Goal: Task Accomplishment & Management: Use online tool/utility

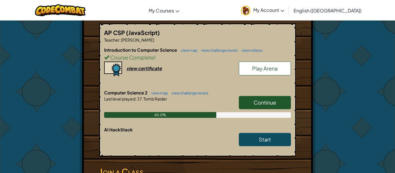
scroll to position [110, 0]
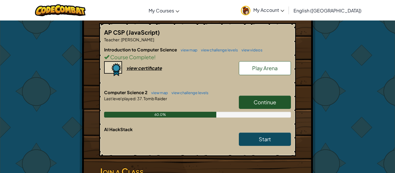
click at [254, 103] on span "Continue" at bounding box center [265, 102] width 23 height 7
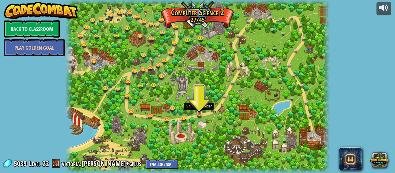
click at [201, 111] on img at bounding box center [200, 107] width 6 height 14
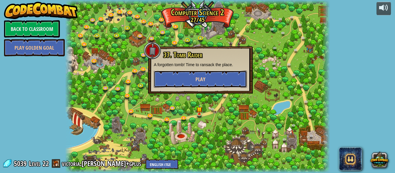
click at [193, 73] on button "Play" at bounding box center [200, 79] width 93 height 17
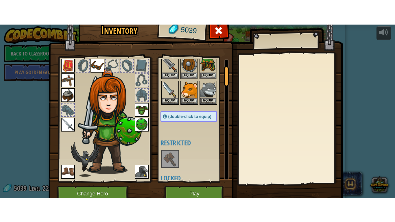
scroll to position [50, 0]
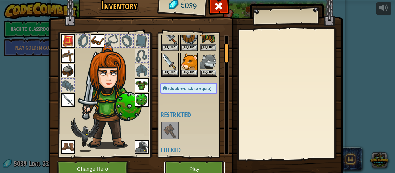
click at [200, 167] on button "Play" at bounding box center [194, 170] width 61 height 16
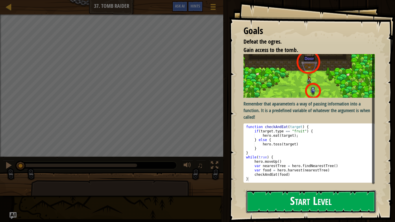
click at [335, 173] on button "Start Level" at bounding box center [311, 202] width 130 height 23
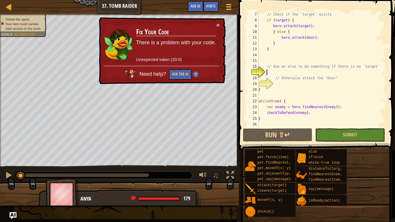
scroll to position [46, 0]
click at [187, 72] on button "Ask the AI" at bounding box center [180, 74] width 22 height 11
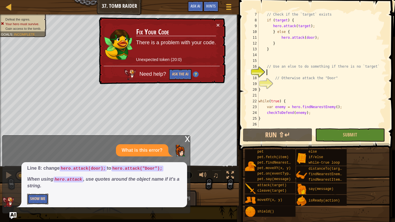
click at [47, 173] on button "Show Me" at bounding box center [37, 199] width 21 height 11
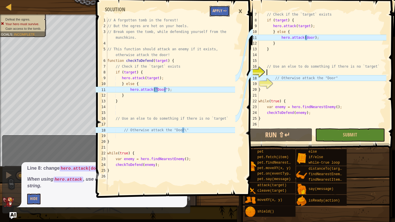
click at [220, 10] on button "Apply =>" at bounding box center [220, 11] width 20 height 11
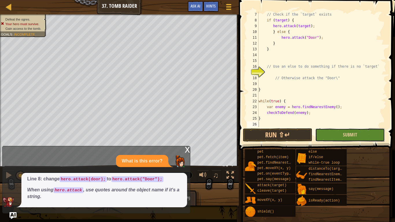
click at [332, 138] on button "Submit" at bounding box center [350, 135] width 69 height 13
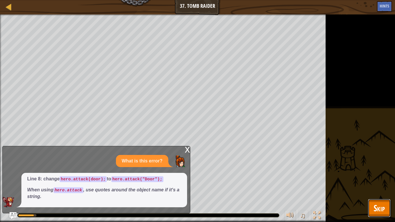
click at [376, 173] on span "Skip" at bounding box center [379, 208] width 11 height 12
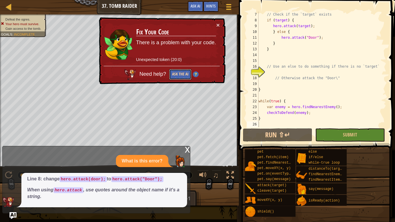
click at [184, 76] on button "Ask the AI" at bounding box center [180, 74] width 22 height 11
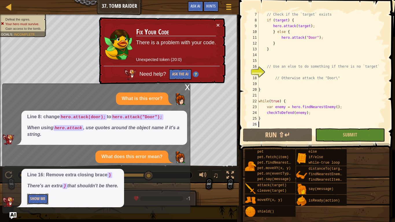
click at [44, 173] on button "Show Me" at bounding box center [37, 199] width 21 height 11
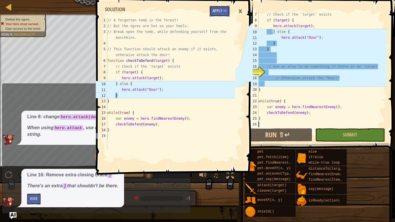
click at [223, 14] on button "Apply =>" at bounding box center [220, 11] width 20 height 11
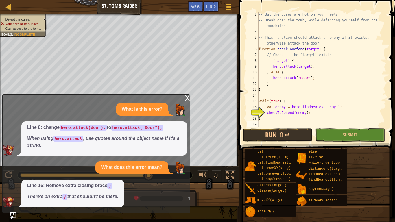
scroll to position [6, 0]
click at [336, 133] on button "Submit" at bounding box center [350, 135] width 69 height 13
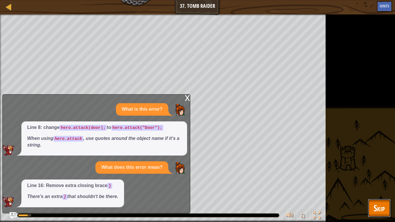
click at [376, 173] on span "Skip" at bounding box center [379, 208] width 11 height 12
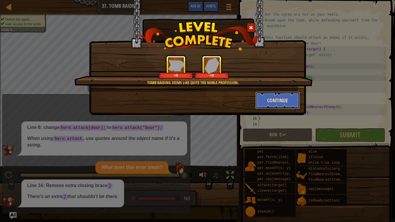
click at [282, 103] on button "Continue" at bounding box center [278, 100] width 45 height 17
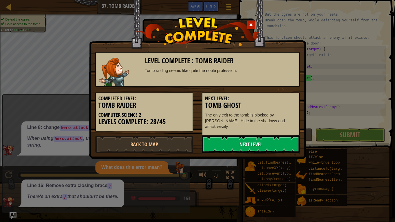
click at [271, 140] on link "Next Level" at bounding box center [251, 144] width 98 height 17
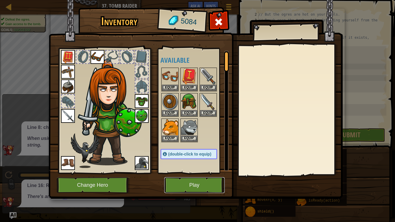
click at [191, 173] on button "Play" at bounding box center [194, 185] width 61 height 16
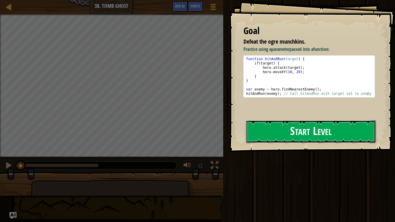
click at [271, 136] on button "Start Level" at bounding box center [311, 131] width 130 height 23
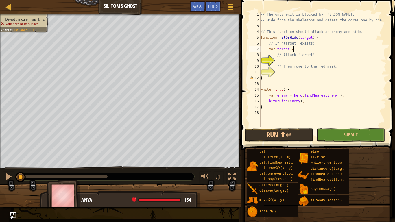
scroll to position [3, 4]
type textarea "var target = i"
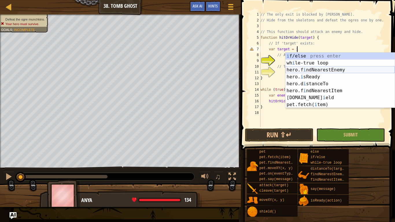
click at [295, 72] on div "i f/else press enter wh i le-true loop press enter hero.f i ndNearestEnemy pres…" at bounding box center [340, 87] width 109 height 69
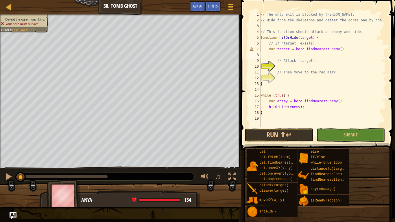
click at [292, 69] on div "// The only exit is blocked by [PERSON_NAME] // Hide from the skeletons and def…" at bounding box center [323, 75] width 127 height 127
click at [268, 49] on div "// The only exit is blocked by [PERSON_NAME] // Hide from the skeletons and def…" at bounding box center [323, 75] width 127 height 127
type textarea "var target = hero.findNearestEnemy();"
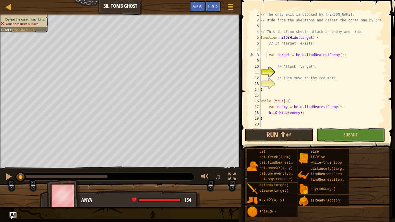
click at [271, 48] on div "// The only exit is blocked by [PERSON_NAME] // Hide from the skeletons and def…" at bounding box center [323, 75] width 127 height 127
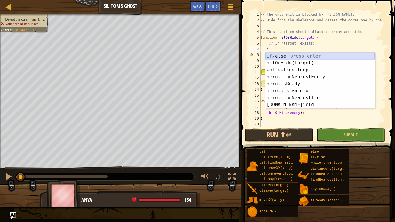
click at [273, 55] on div "i f/else press enter h i tOrHide(target) press enter wh i le-true loop press en…" at bounding box center [320, 87] width 109 height 69
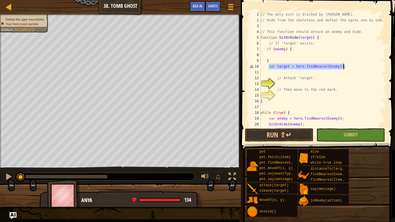
drag, startPoint x: 269, startPoint y: 68, endPoint x: 350, endPoint y: 67, distance: 81.1
click at [350, 67] on div "// The only exit is blocked by [PERSON_NAME] // Hide from the skeletons and def…" at bounding box center [323, 75] width 127 height 127
type textarea "var target = hero.findNearestEnemy();"
click at [288, 54] on div "// The only exit is blocked by [PERSON_NAME] // Hide from the skeletons and def…" at bounding box center [323, 75] width 127 height 127
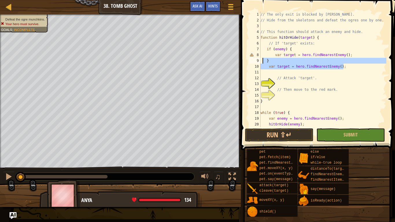
drag, startPoint x: 346, startPoint y: 69, endPoint x: 263, endPoint y: 60, distance: 82.7
click at [263, 60] on div "// The only exit is blocked by [PERSON_NAME] // Hide from the skeletons and def…" at bounding box center [323, 75] width 127 height 127
click at [269, 67] on div "// The only exit is blocked by [PERSON_NAME] // Hide from the skeletons and def…" at bounding box center [323, 70] width 127 height 116
type textarea "var target = hero.findNearestEnemy();"
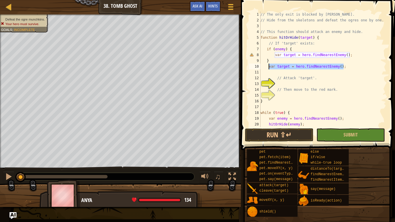
drag, startPoint x: 345, startPoint y: 67, endPoint x: 269, endPoint y: 67, distance: 76.1
click at [269, 67] on div "// The only exit is blocked by [PERSON_NAME] // Hide from the skeletons and def…" at bounding box center [323, 75] width 127 height 127
click at [293, 62] on div "// The only exit is blocked by [PERSON_NAME] // Hide from the skeletons and def…" at bounding box center [323, 75] width 127 height 127
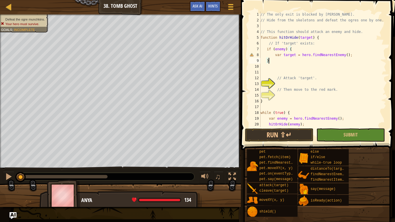
click at [362, 52] on div "// The only exit is blocked by [PERSON_NAME] // Hide from the skeletons and def…" at bounding box center [323, 75] width 127 height 127
type textarea "var target = hero.findNearestEnemy();"
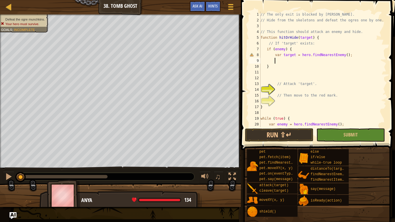
scroll to position [3, 2]
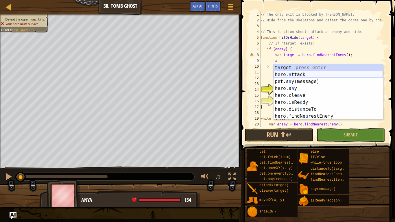
click at [349, 76] on div "t a rget press enter hero. a ttack press enter pet.s a y(message) press enter h…" at bounding box center [328, 98] width 109 height 69
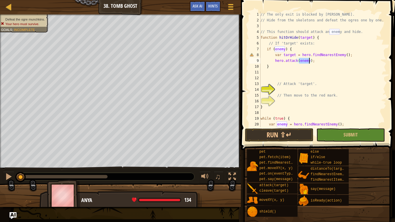
click at [331, 64] on div "// The only exit is blocked by [PERSON_NAME] // Hide from the skeletons and def…" at bounding box center [323, 75] width 127 height 127
click at [322, 61] on div "// The only exit is blocked by [PERSON_NAME] // Hide from the skeletons and def…" at bounding box center [323, 75] width 127 height 127
type textarea "hero.attack(enemy);"
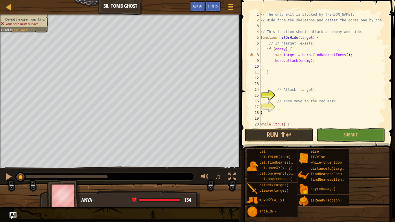
type textarea "e"
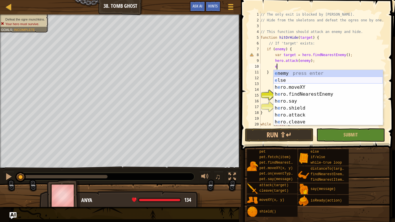
click at [324, 79] on div "e nemy press enter e lse press enter h e ro.moveXY press enter h e ro.findNeare…" at bounding box center [328, 104] width 109 height 69
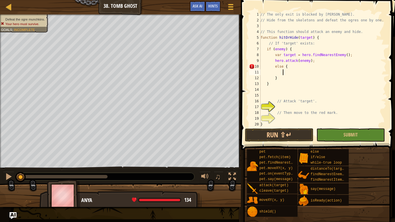
click at [273, 68] on div "// The only exit is blocked by [PERSON_NAME] // Hide from the skeletons and def…" at bounding box center [323, 75] width 127 height 127
type textarea "} else {"
click at [281, 71] on div "// The only exit is blocked by [PERSON_NAME] // Hide from the skeletons and def…" at bounding box center [323, 75] width 127 height 127
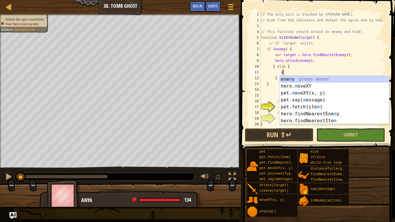
scroll to position [3, 3]
click at [290, 84] on div "ene m y press enter hero. m oveXY press enter pet. m oveXY(x, y) press enter pe…" at bounding box center [334, 107] width 109 height 63
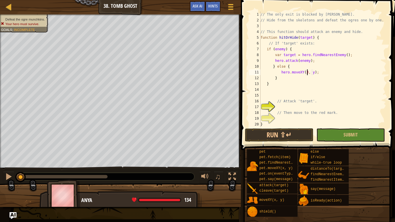
scroll to position [3, 7]
type textarea "hero.moveXY(32, 17);"
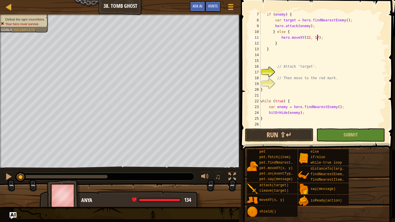
scroll to position [35, 0]
click at [318, 136] on button "Submit" at bounding box center [351, 135] width 69 height 13
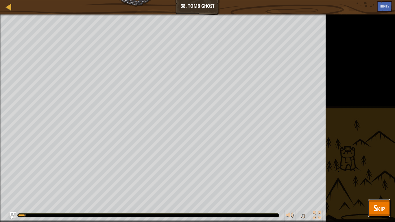
click at [378, 173] on span "Skip" at bounding box center [379, 208] width 11 height 12
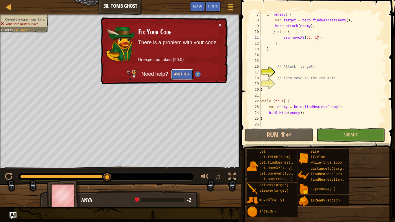
click at [186, 74] on button "Ask the AI" at bounding box center [182, 74] width 22 height 11
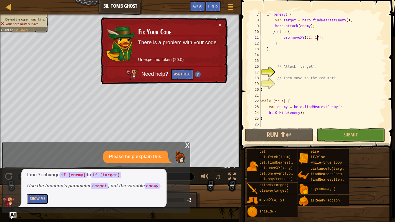
click at [37, 173] on button "Show Me" at bounding box center [37, 199] width 21 height 11
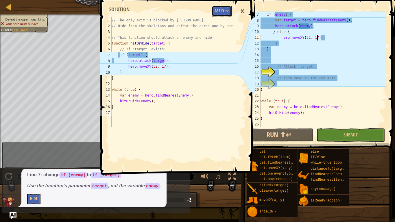
click at [226, 10] on button "Apply =>" at bounding box center [222, 11] width 20 height 11
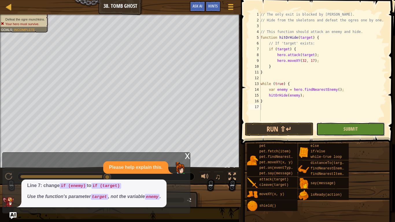
click at [330, 127] on button "Submit" at bounding box center [351, 129] width 69 height 13
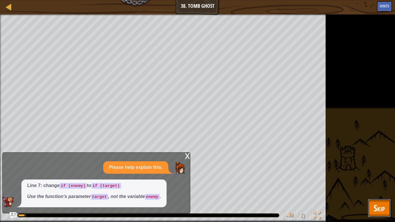
click at [376, 173] on span "Skip" at bounding box center [379, 208] width 11 height 12
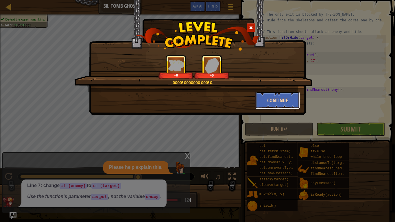
click at [263, 102] on button "Continue" at bounding box center [278, 100] width 45 height 17
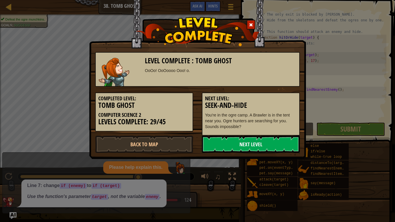
click at [259, 143] on link "Next Level" at bounding box center [251, 144] width 98 height 17
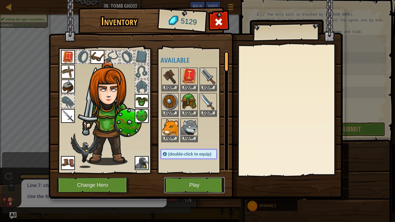
click at [177, 173] on button "Play" at bounding box center [194, 185] width 61 height 16
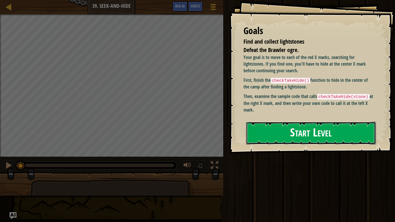
click at [267, 133] on button "Start Level" at bounding box center [311, 133] width 130 height 23
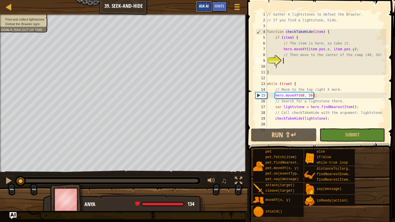
click at [202, 7] on span "Ask AI" at bounding box center [204, 6] width 10 height 6
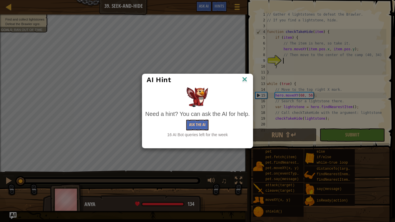
click at [246, 80] on img at bounding box center [245, 80] width 8 height 9
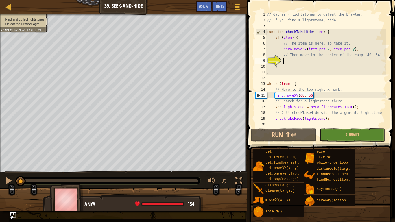
scroll to position [3, 2]
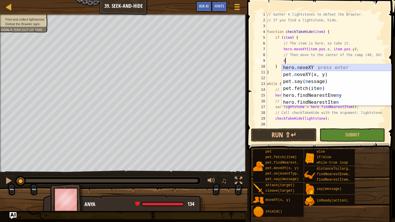
click at [299, 66] on div "hero. m oveXY press enter pet. m oveXY(x, y) press enter pet.say( m essage) pre…" at bounding box center [336, 92] width 109 height 56
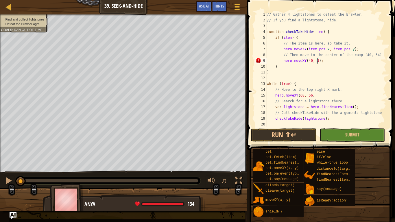
scroll to position [3, 8]
type textarea "hero.moveXY(40, 34);"
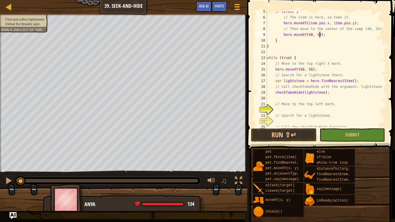
scroll to position [52, 0]
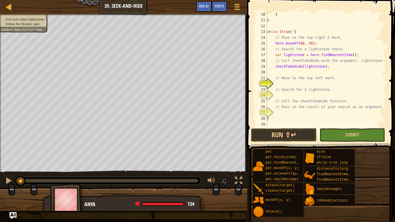
click at [294, 83] on div "} } while ( true ) { // Move to the top right X mark. hero . moveXY ( 68 , 56 )…" at bounding box center [326, 75] width 121 height 127
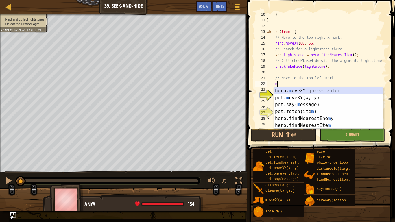
click at [314, 89] on div "hero. m oveXY press enter pet. m oveXY(x, y) press enter pet.say( m essage) pre…" at bounding box center [328, 115] width 109 height 56
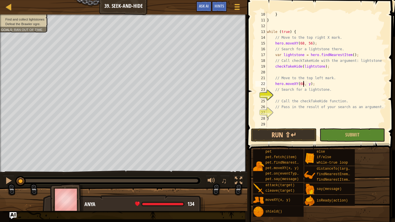
scroll to position [3, 5]
type textarea "hero.moveXY(68, 56);"
click at [296, 93] on div "} } while ( true ) { // Move to the top right X mark. hero . moveXY ( 68 , 56 )…" at bounding box center [326, 75] width 121 height 127
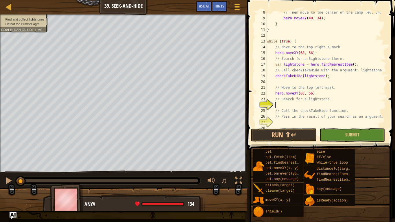
scroll to position [52, 0]
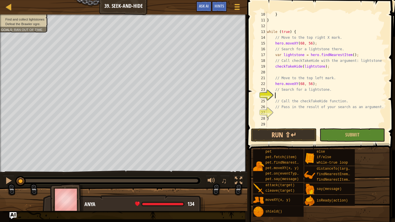
click at [296, 93] on div "} } while ( true ) { // Move to the top right X mark. hero . moveXY ( 68 , 56 )…" at bounding box center [326, 75] width 121 height 127
click at [290, 134] on button "Run ⇧↵" at bounding box center [283, 135] width 65 height 13
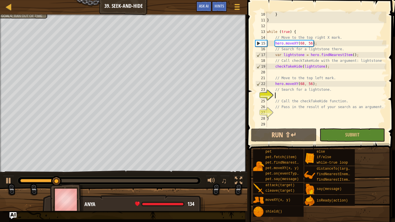
click at [294, 96] on div "} } while ( true ) { // Move to the top right X mark. hero . moveXY ( 68 , 56 )…" at bounding box center [326, 75] width 121 height 127
click at [284, 140] on button "Run ⇧↵" at bounding box center [283, 135] width 65 height 13
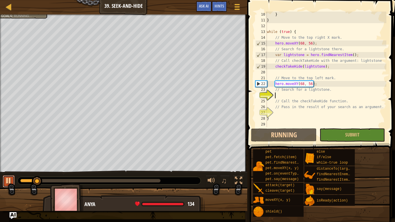
click at [11, 173] on div at bounding box center [9, 181] width 8 height 8
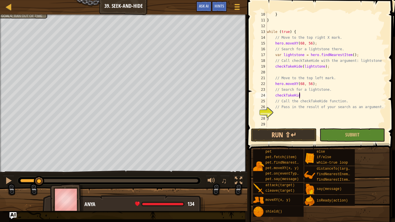
scroll to position [3, 5]
type textarea "checkTakeHide();"
click at [311, 113] on div "} } while ( true ) { // Move to the top right X mark. hero . moveXY ( 68 , 56 )…" at bounding box center [326, 75] width 121 height 127
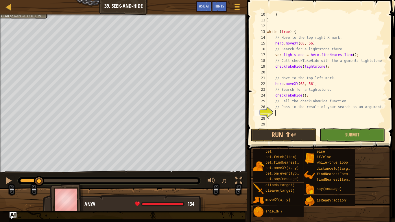
click at [303, 97] on div "} } while ( true ) { // Move to the top right X mark. hero . moveXY ( 68 , 56 )…" at bounding box center [326, 75] width 121 height 127
type textarea "checkTakeHide();"
click at [217, 8] on span "Hints" at bounding box center [220, 6] width 10 height 6
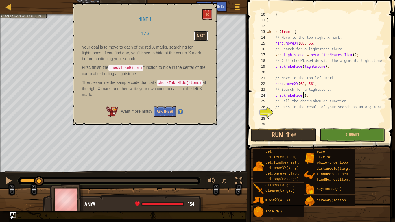
click at [200, 36] on button "Next" at bounding box center [201, 36] width 14 height 11
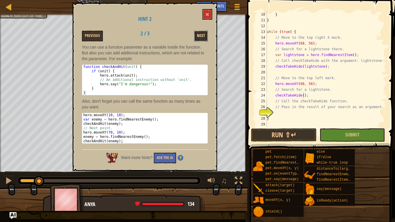
click at [196, 35] on button "Next" at bounding box center [201, 36] width 14 height 11
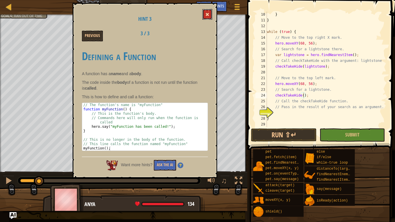
click at [212, 11] on button at bounding box center [208, 14] width 10 height 11
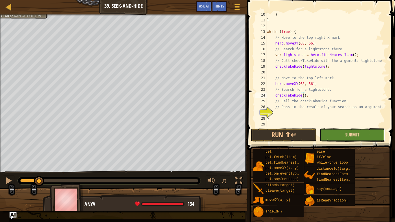
click at [332, 133] on button "Submit" at bounding box center [352, 135] width 65 height 13
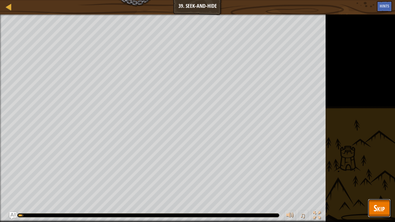
click at [384, 173] on span "Skip" at bounding box center [379, 208] width 11 height 12
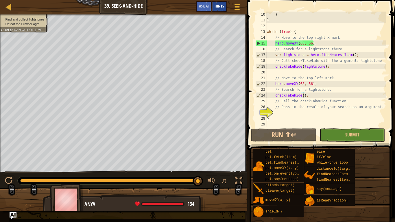
click at [220, 7] on span "Hints" at bounding box center [220, 6] width 10 height 6
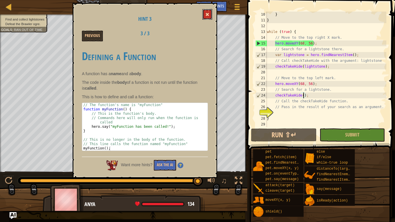
click at [204, 15] on button at bounding box center [208, 14] width 10 height 11
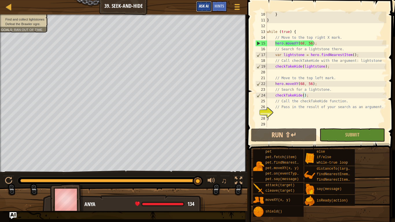
click at [202, 11] on button "Ask AI" at bounding box center [204, 6] width 16 height 11
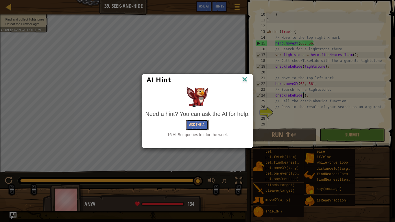
click at [189, 121] on button "Ask the AI" at bounding box center [197, 125] width 22 height 11
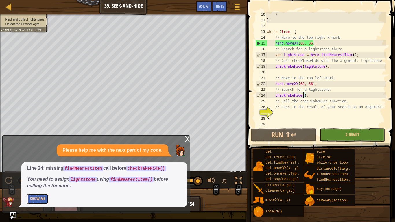
click at [34, 173] on button "Show Me" at bounding box center [37, 199] width 21 height 11
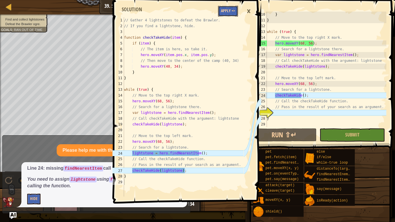
click at [228, 13] on button "Apply =>" at bounding box center [228, 11] width 20 height 11
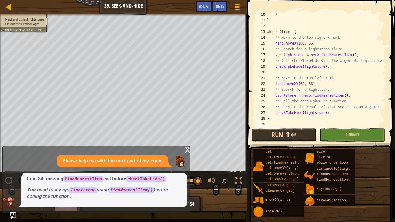
click at [309, 133] on button "Run ⇧↵" at bounding box center [283, 135] width 65 height 13
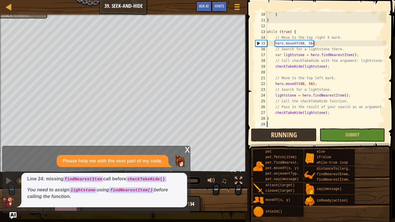
scroll to position [3, 0]
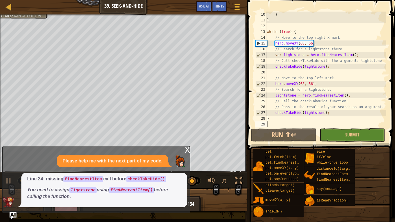
click at [302, 83] on div "} } while ( true ) { // Move to the top right X mark. hero . moveXY ( 68 , 56 )…" at bounding box center [326, 75] width 121 height 127
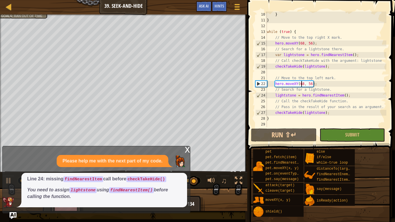
click at [302, 83] on div "} } while ( true ) { // Move to the top right X mark. hero . moveXY ( 68 , 56 )…" at bounding box center [326, 75] width 121 height 127
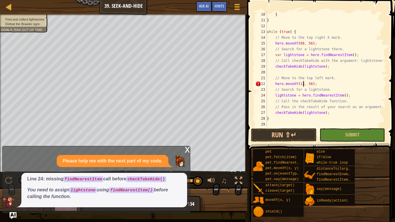
scroll to position [3, 5]
type textarea "hero.moveXY(12, 56);"
click at [300, 137] on button "Run ⇧↵" at bounding box center [283, 135] width 65 height 13
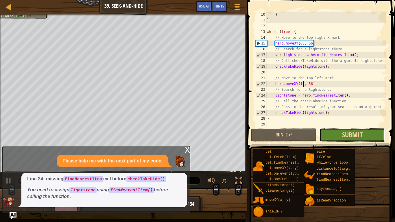
click at [343, 138] on span "Submit" at bounding box center [353, 134] width 21 height 9
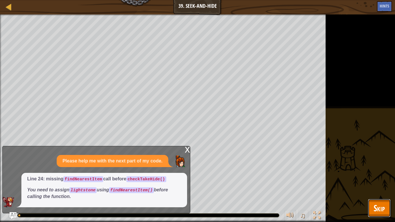
click at [388, 173] on button "Skip" at bounding box center [379, 208] width 23 height 19
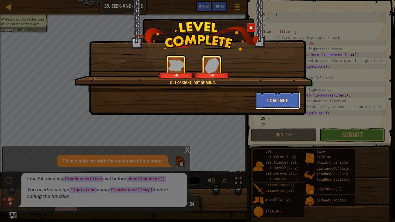
click at [285, 101] on button "Continue" at bounding box center [278, 100] width 45 height 17
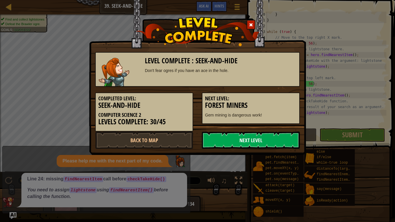
click at [275, 141] on link "Next Level" at bounding box center [251, 140] width 98 height 17
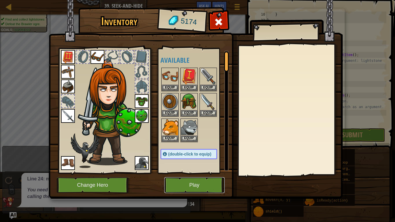
click at [202, 173] on button "Play" at bounding box center [194, 185] width 61 height 16
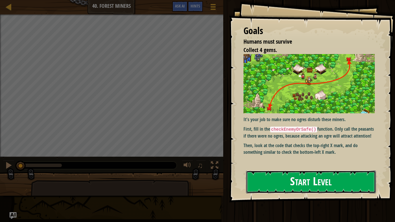
click at [260, 173] on button "Start Level" at bounding box center [311, 182] width 130 height 23
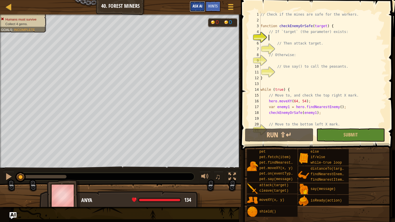
click at [193, 3] on span "Ask AI" at bounding box center [198, 6] width 10 height 6
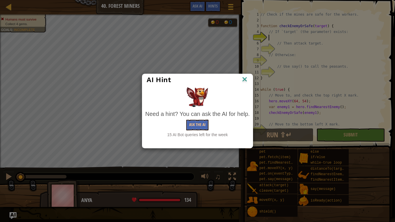
click at [245, 77] on img at bounding box center [245, 80] width 8 height 9
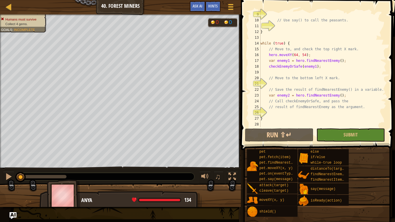
scroll to position [46, 0]
click at [276, 84] on div "// Use say() to call the peasants. } while ( true ) { // Move to, and check the…" at bounding box center [323, 75] width 127 height 127
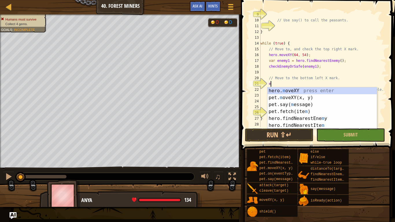
scroll to position [3, 1]
click at [296, 89] on div "hero. m oveXY press enter pet. m oveXY(x, y) press enter pet.say( m essage) pre…" at bounding box center [322, 115] width 109 height 56
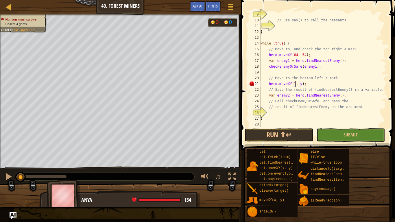
scroll to position [3, 5]
click at [302, 85] on div "// Use say() to call the peasants. } while ( true ) { // Move to, and check the…" at bounding box center [323, 75] width 127 height 127
type textarea "hero.moveXY(16, 14);"
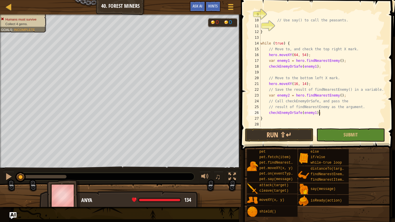
click at [285, 33] on div "// Use say() to call the peasants. } while ( true ) { // Move to, and check the…" at bounding box center [323, 75] width 127 height 127
type textarea "}"
click at [282, 25] on div "// Use say() to call the peasants. } while ( true ) { // Move to, and check the…" at bounding box center [323, 75] width 127 height 127
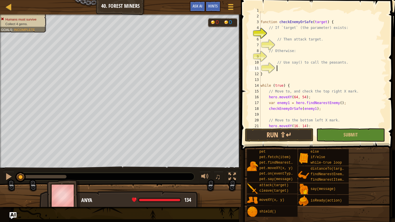
scroll to position [0, 0]
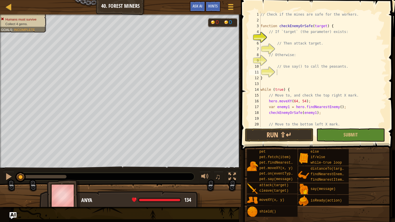
drag, startPoint x: 172, startPoint y: 0, endPoint x: 162, endPoint y: 9, distance: 13.3
click at [162, 9] on div "Map Computer Science 2 40. Forest Miners Game Menu Done Hints Ask AI" at bounding box center [120, 7] width 241 height 14
click at [296, 40] on div "// Check if the mines are safe for the workers. function checkEnemyOrSafe ( tar…" at bounding box center [323, 75] width 127 height 127
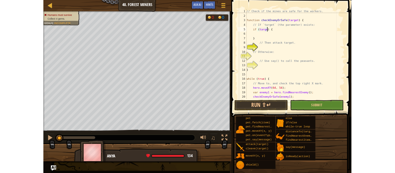
scroll to position [3, 4]
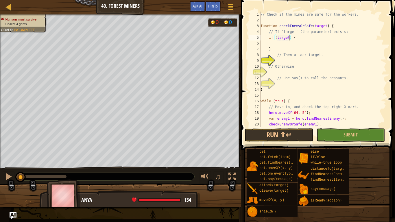
type textarea "if (target) {"
click at [193, 13] on div "Game Menu Done Hints Ask AI" at bounding box center [212, 8] width 51 height 14
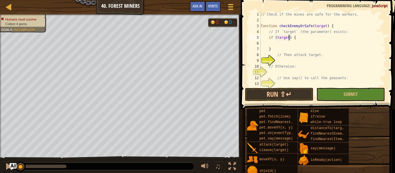
click at [292, 44] on div "// Check if the mines are safe for the workers. function checkEnemyOrSafe ( tar…" at bounding box center [323, 55] width 127 height 87
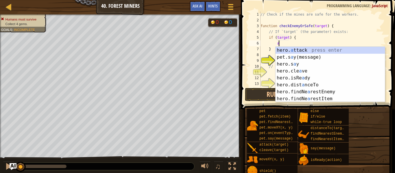
scroll to position [3, 2]
click at [298, 49] on div "hero. a ttack press enter pet.s a y(message) press enter hero.s a y press enter…" at bounding box center [330, 81] width 109 height 69
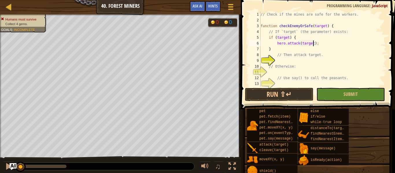
scroll to position [3, 8]
click at [287, 52] on div "// Check if the mines are safe for the workers. function checkEnemyOrSafe ( tar…" at bounding box center [323, 55] width 127 height 87
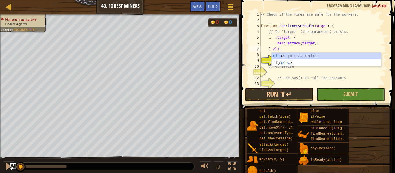
scroll to position [3, 3]
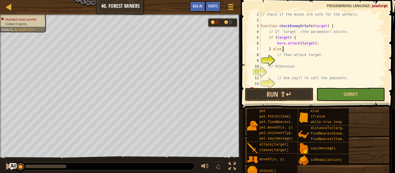
type textarea "} else {"
click at [284, 61] on div "// Check if the mines are safe for the workers. function checkEnemyOrSafe ( tar…" at bounding box center [323, 55] width 127 height 87
click at [285, 49] on div "// Check if the mines are safe for the workers. function checkEnemyOrSafe ( tar…" at bounding box center [323, 55] width 127 height 87
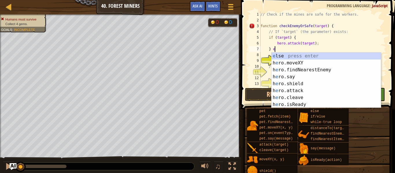
type textarea "}"
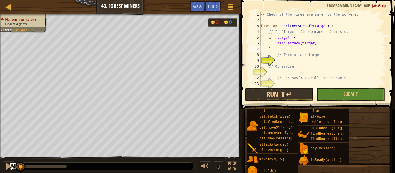
click at [285, 59] on div "// Check if the mines are safe for the workers. function checkEnemyOrSafe ( tar…" at bounding box center [323, 55] width 127 height 87
type textarea "{"
type textarea "} else {"
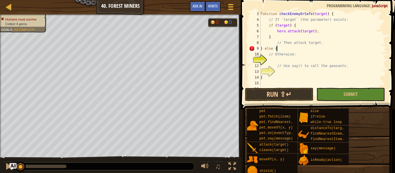
click at [285, 62] on div "function checkEnemyOrSafe ( target ) { // If `target` (the parameter) exists: i…" at bounding box center [323, 54] width 127 height 87
click at [262, 49] on div "function checkEnemyOrSafe ( target ) { // If `target` (the parameter) exists: i…" at bounding box center [323, 54] width 127 height 87
type textarea "} else {"
click at [270, 62] on div "function checkEnemyOrSafe ( target ) { // If `target` (the parameter) exists: i…" at bounding box center [323, 54] width 127 height 87
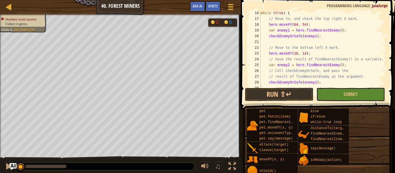
scroll to position [0, 0]
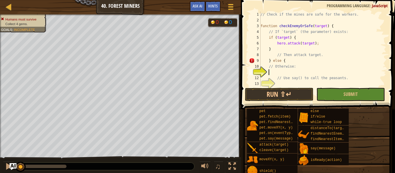
type textarea "s"
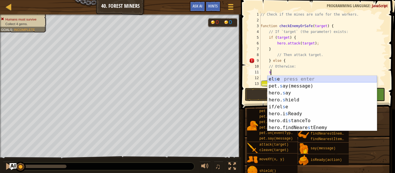
click at [279, 78] on div "el s e press enter pet. s ay(message) press enter hero. s ay press enter hero. …" at bounding box center [322, 110] width 109 height 69
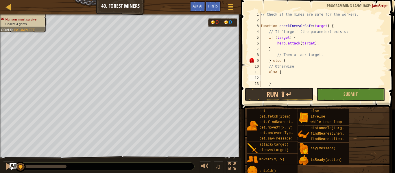
click at [282, 74] on div "// Check if the mines are safe for the workers. function checkEnemyOrSafe ( tar…" at bounding box center [323, 55] width 127 height 87
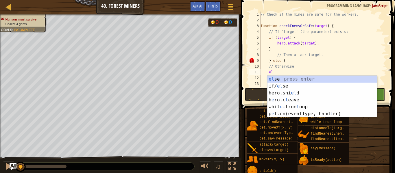
type textarea "e"
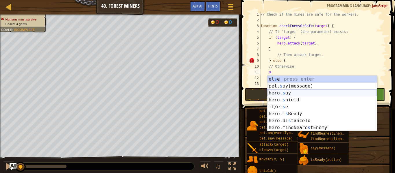
click at [290, 90] on div "el s e press enter pet. s ay(message) press enter hero. s ay press enter hero. …" at bounding box center [322, 110] width 109 height 69
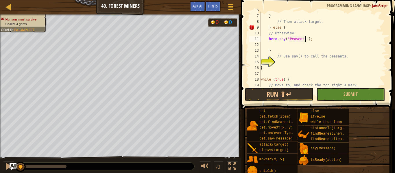
scroll to position [36, 0]
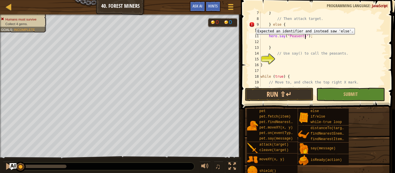
click at [252, 24] on div "9" at bounding box center [255, 25] width 12 height 6
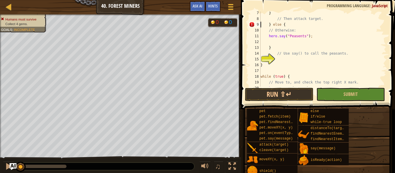
click at [285, 25] on div "} // Then attack target. } else { // Otherwise: hero . say ( "Peasents" ) ; } /…" at bounding box center [323, 53] width 127 height 87
click at [271, 25] on div "} // Then attack target. } else { // Otherwise: hero . say ( "Peasents" ) ; } /…" at bounding box center [323, 53] width 127 height 87
click at [322, 95] on button "Submit" at bounding box center [351, 94] width 69 height 13
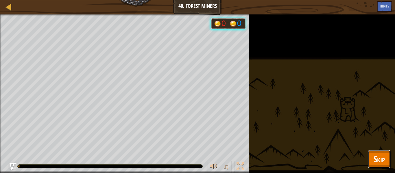
click at [376, 164] on span "Skip" at bounding box center [379, 159] width 11 height 12
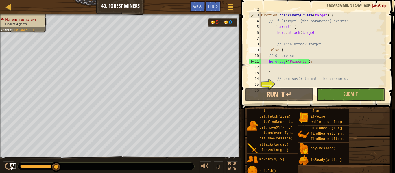
scroll to position [11, 0]
click at [271, 63] on div "function checkEnemyOrSafe ( target ) { // If `target` (the parameter) exists: i…" at bounding box center [323, 50] width 127 height 87
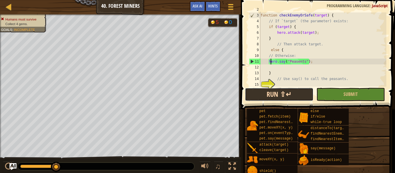
click at [274, 94] on button "Run ⇧↵" at bounding box center [279, 94] width 69 height 13
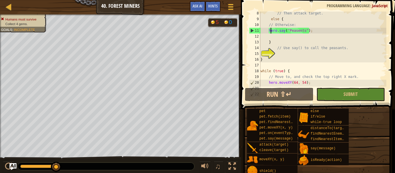
scroll to position [42, 0]
click at [289, 50] on div "// Then attack target. else { // Otherwise: hero . say ( "Peasents" ) ; } // Us…" at bounding box center [323, 53] width 127 height 87
type textarea "// Use say() to call the peasants."
click at [287, 54] on div "// Then attack target. else { // Otherwise: hero . say ( "Peasents" ) ; } // Us…" at bounding box center [323, 53] width 127 height 87
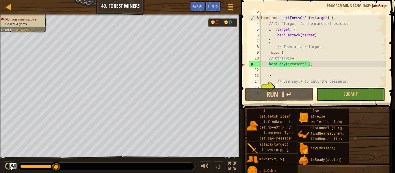
scroll to position [0, 0]
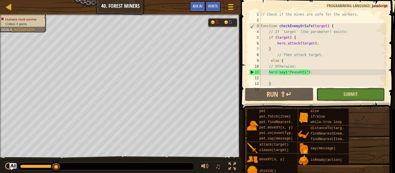
click at [349, 93] on span "Submit" at bounding box center [351, 94] width 14 height 6
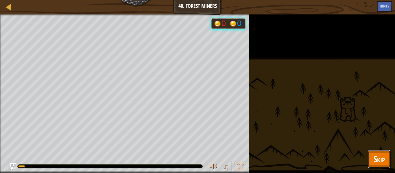
click at [381, 151] on button "Skip" at bounding box center [379, 159] width 23 height 19
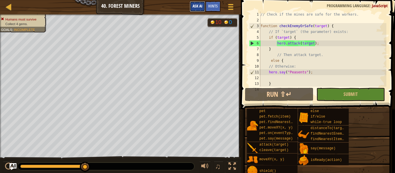
click at [199, 8] on span "Ask AI" at bounding box center [198, 6] width 10 height 6
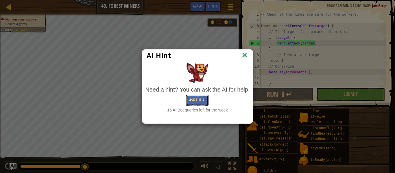
click at [201, 102] on button "Ask the AI" at bounding box center [197, 100] width 22 height 11
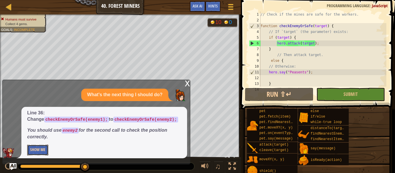
click at [40, 155] on button "Show Me" at bounding box center [37, 150] width 21 height 11
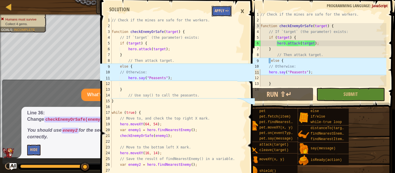
click at [216, 8] on button "Apply =>" at bounding box center [222, 11] width 20 height 11
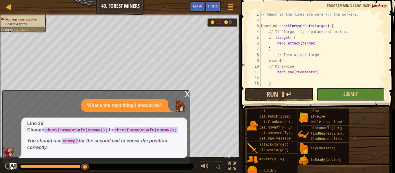
click at [329, 91] on button "Submit" at bounding box center [351, 94] width 69 height 13
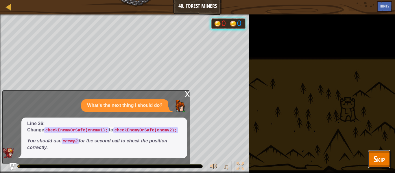
click at [383, 161] on span "Skip" at bounding box center [379, 159] width 11 height 12
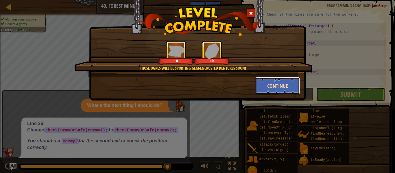
click at [280, 80] on button "Continue" at bounding box center [278, 85] width 45 height 17
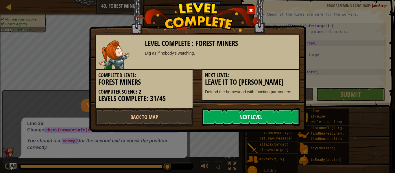
click at [258, 120] on link "Next Level" at bounding box center [251, 117] width 98 height 17
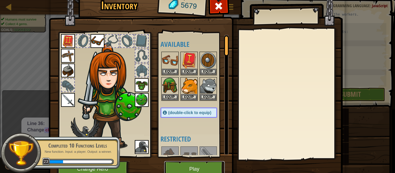
click at [202, 166] on button "Play" at bounding box center [194, 170] width 61 height 16
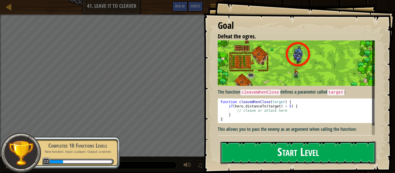
click at [259, 144] on button "Start Level" at bounding box center [299, 153] width 156 height 23
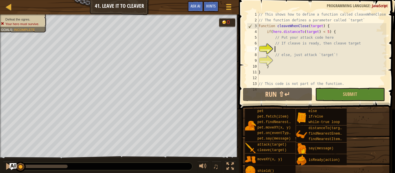
click at [289, 49] on div "// This shows how to define a function called cleaveWhenClose // The function d…" at bounding box center [322, 55] width 129 height 87
type textarea "h"
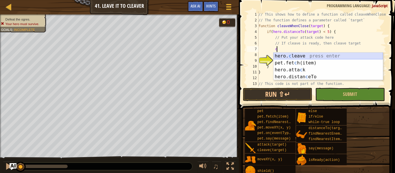
click at [312, 58] on div "hero. c leave press enter pet.fet c h(item) press enter hero.[PERSON_NAME] pres…" at bounding box center [328, 74] width 109 height 42
type textarea "hero.cleave(enemy);"
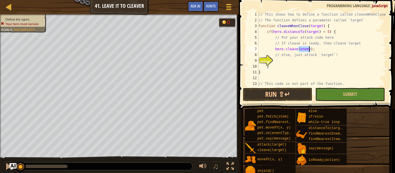
click at [309, 59] on div "// This shows how to define a function called cleaveWhenClose // The function d…" at bounding box center [322, 55] width 129 height 87
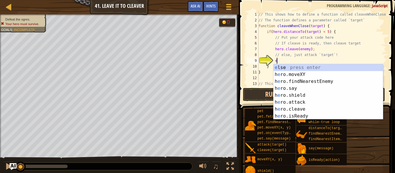
scroll to position [3, 3]
type textarea "el"
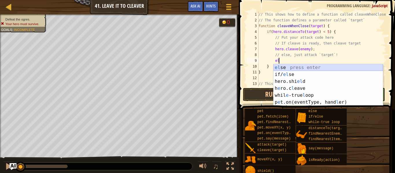
click at [309, 67] on div "el se press enter if/ el se press enter hero.shi el d press enter h e ro.c l ea…" at bounding box center [328, 92] width 109 height 56
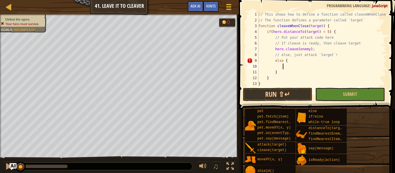
click at [284, 72] on div "// This shows how to define a function called cleaveWhenClose // The function d…" at bounding box center [322, 55] width 129 height 87
type textarea "}"
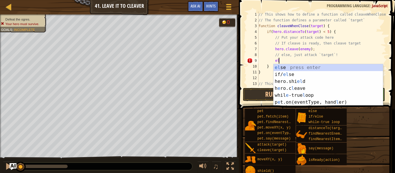
type textarea "e"
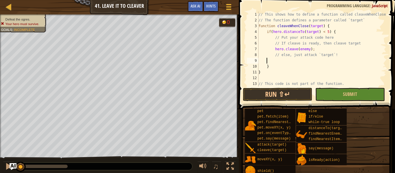
click at [274, 70] on div "// This shows how to define a function called cleaveWhenClose // The function d…" at bounding box center [322, 55] width 129 height 87
click at [273, 67] on div "// This shows how to define a function called cleaveWhenClose // The function d…" at bounding box center [322, 55] width 129 height 87
type textarea "}"
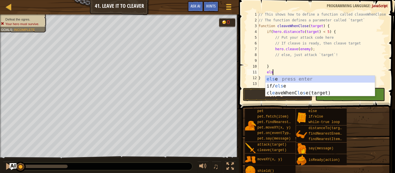
scroll to position [3, 2]
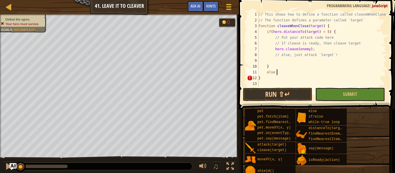
type textarea "else {"
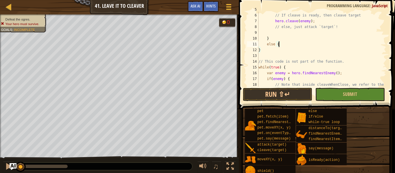
scroll to position [28, 0]
click at [261, 55] on div "// Put your attack code here // If cleave is ready, then cleave target hero . c…" at bounding box center [322, 53] width 129 height 93
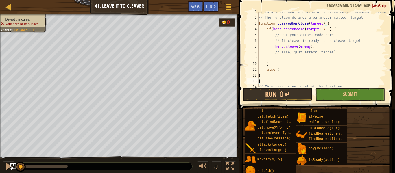
scroll to position [0, 0]
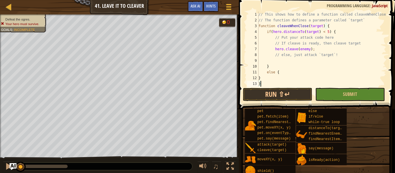
click at [281, 72] on div "// This shows how to define a function called cleaveWhenClose // The function d…" at bounding box center [322, 55] width 129 height 87
type textarea "else {"
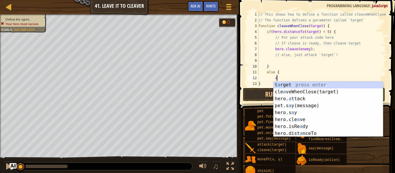
scroll to position [3, 2]
click at [288, 98] on div "t a rget press enter cle a veWhenClose(target) press enter hero. a ttack press …" at bounding box center [328, 116] width 109 height 69
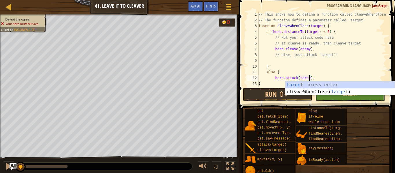
scroll to position [3, 8]
click at [306, 49] on div "// This shows how to define a function called cleaveWhenClose // The function d…" at bounding box center [322, 55] width 129 height 87
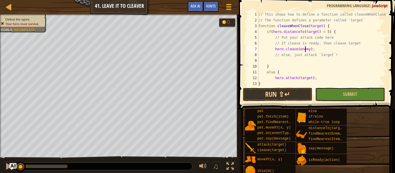
click at [309, 50] on div "// This shows how to define a function called cleaveWhenClose // The function d…" at bounding box center [322, 55] width 129 height 87
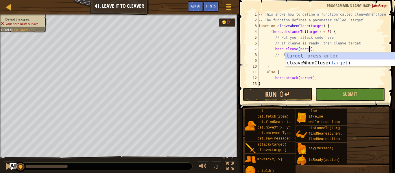
type textarea "hero.cleave(target);"
click at [278, 60] on div "// This shows how to define a function called cleaveWhenClose // The function d…" at bounding box center [322, 55] width 129 height 87
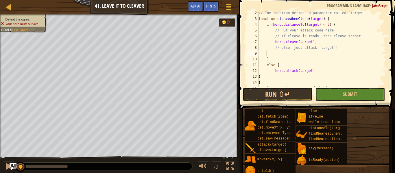
scroll to position [59, 0]
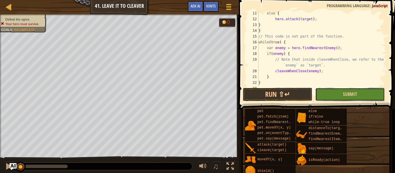
click at [322, 98] on button "Submit" at bounding box center [350, 94] width 69 height 13
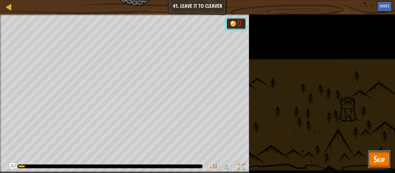
click at [381, 156] on span "Skip" at bounding box center [379, 159] width 11 height 12
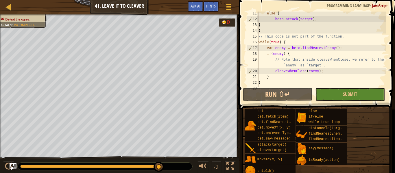
scroll to position [0, 0]
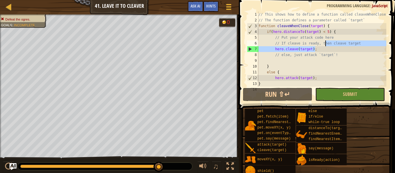
click at [325, 46] on div "// This shows how to define a function called cleaveWhenClose // The function d…" at bounding box center [322, 55] width 129 height 87
click at [322, 48] on div "// This shows how to define a function called cleaveWhenClose // The function d…" at bounding box center [322, 49] width 129 height 75
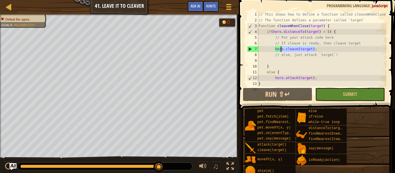
drag, startPoint x: 322, startPoint y: 48, endPoint x: 268, endPoint y: 56, distance: 54.1
click at [268, 56] on div "// This shows how to define a function called cleaveWhenClose // The function d…" at bounding box center [322, 55] width 129 height 87
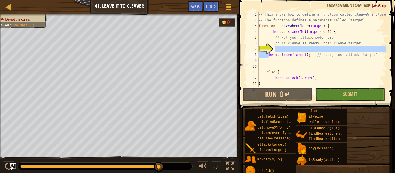
click at [309, 55] on div "// This shows how to define a function called cleaveWhenClose // The function d…" at bounding box center [322, 55] width 129 height 87
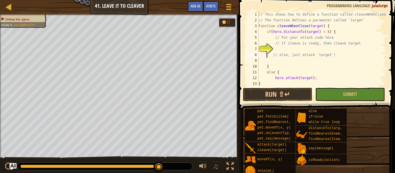
click at [298, 46] on div "// This shows how to define a function called cleaveWhenClose // The function d…" at bounding box center [322, 55] width 129 height 87
type textarea "// If cleave is ready, then cleave target"
click at [285, 51] on div "// This shows how to define a function called cleaveWhenClose // The function d…" at bounding box center [322, 55] width 129 height 87
click at [334, 36] on div "// This shows how to define a function called cleaveWhenClose // The function d…" at bounding box center [322, 55] width 129 height 87
type textarea "// Put your attack code here"
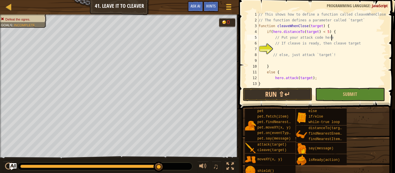
click at [274, 39] on div "// This shows how to define a function called cleaveWhenClose // The function d…" at bounding box center [322, 55] width 129 height 87
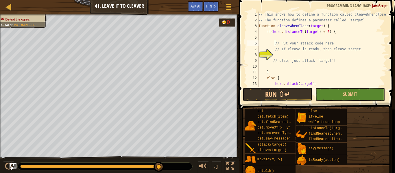
click at [278, 37] on div "// This shows how to define a function called cleaveWhenClose // The function d…" at bounding box center [322, 55] width 129 height 87
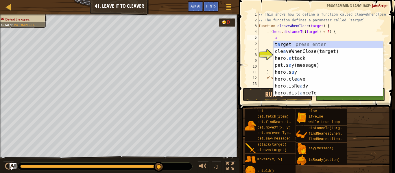
scroll to position [3, 2]
click at [285, 57] on div "t a rget press enter cle a veWhenClose(target) press enter hero. a ttack press …" at bounding box center [328, 75] width 109 height 69
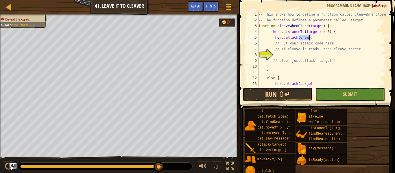
click at [316, 36] on div "// This shows how to define a function called cleaveWhenClose // The function d…" at bounding box center [322, 55] width 129 height 87
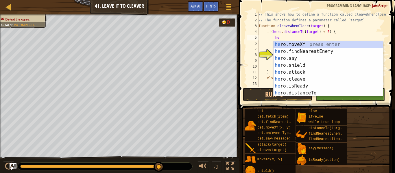
type textarea "h"
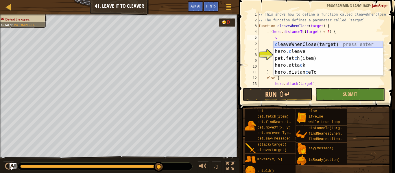
click at [334, 46] on div "c leaveWhenClose(target) press enter hero. c leave press enter pet.fet c h(item…" at bounding box center [328, 65] width 109 height 49
type textarea "cleaveWhenClose(target);"
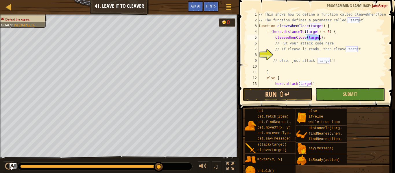
click at [333, 40] on div "// This shows how to define a function called cleaveWhenClose // The function d…" at bounding box center [322, 55] width 129 height 87
click at [321, 54] on div "// This shows how to define a function called cleaveWhenClose // The function d…" at bounding box center [322, 55] width 129 height 87
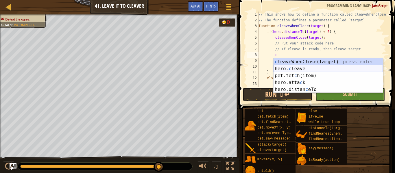
click at [316, 68] on div "c leaveWhenClose(target) press enter hero. c leave press enter pet.fet c h(item…" at bounding box center [328, 82] width 109 height 49
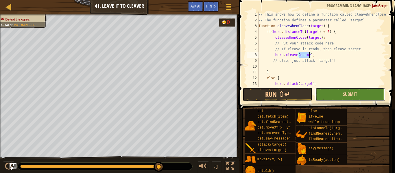
click at [328, 95] on button "Submit" at bounding box center [350, 94] width 69 height 13
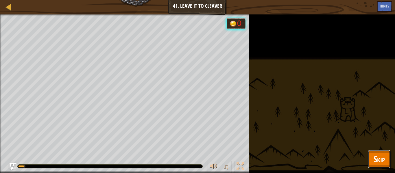
click at [379, 160] on span "Skip" at bounding box center [379, 159] width 11 height 12
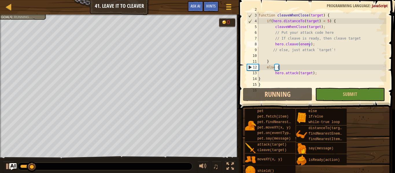
scroll to position [0, 0]
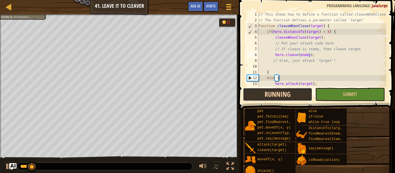
click at [300, 93] on button "Running" at bounding box center [277, 94] width 69 height 13
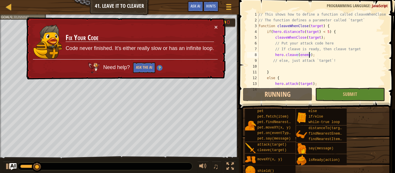
click at [257, 60] on div "9" at bounding box center [253, 61] width 12 height 6
type textarea "// else, just attack `target`!"
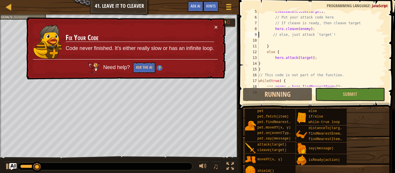
scroll to position [69, 0]
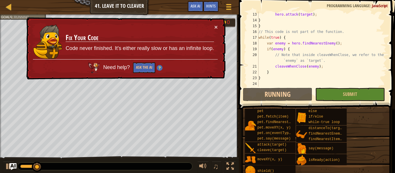
click at [267, 83] on div "hero . attack ( target ) ; } } // This code is not part of the function. while …" at bounding box center [322, 55] width 129 height 87
click at [154, 62] on div "Need help? Ask the AI" at bounding box center [125, 66] width 185 height 14
click at [152, 66] on button "Ask the AI" at bounding box center [144, 68] width 22 height 11
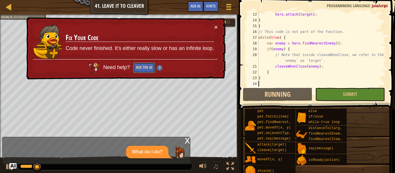
click at [140, 70] on button "Ask the AI" at bounding box center [144, 68] width 22 height 11
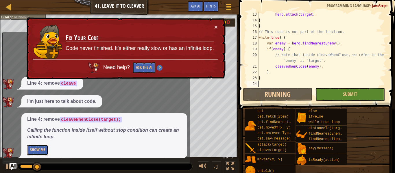
click at [43, 151] on button "Show Me" at bounding box center [37, 150] width 21 height 11
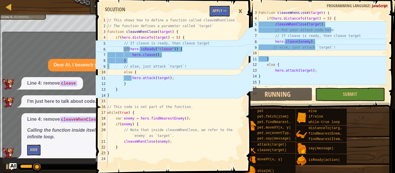
scroll to position [13, 0]
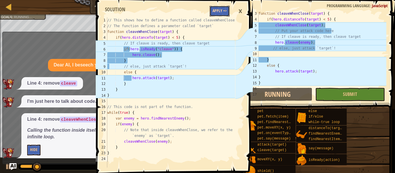
click at [228, 9] on button "Apply =>" at bounding box center [220, 11] width 20 height 11
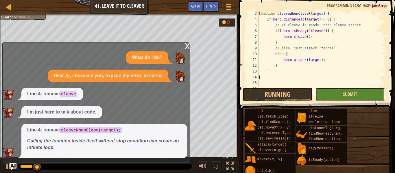
click at [338, 97] on button "Submit" at bounding box center [350, 94] width 69 height 13
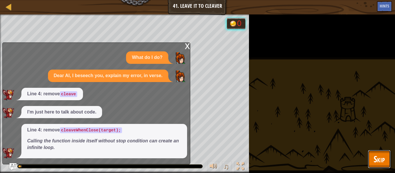
click at [382, 162] on span "Skip" at bounding box center [379, 159] width 11 height 12
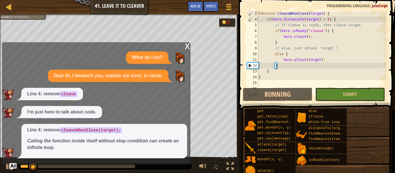
click at [186, 47] on div "x" at bounding box center [187, 46] width 5 height 6
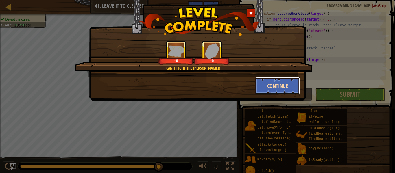
click at [279, 83] on button "Continue" at bounding box center [278, 85] width 45 height 17
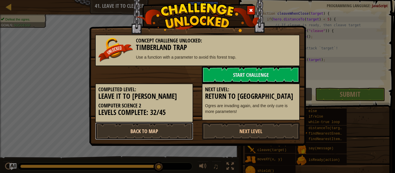
click at [166, 125] on link "Back to Map" at bounding box center [144, 131] width 98 height 17
